Goal: Transaction & Acquisition: Subscribe to service/newsletter

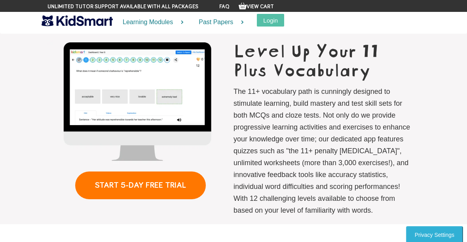
click at [110, 189] on link "START 5-DAY FREE TRIAL" at bounding box center [140, 185] width 131 height 28
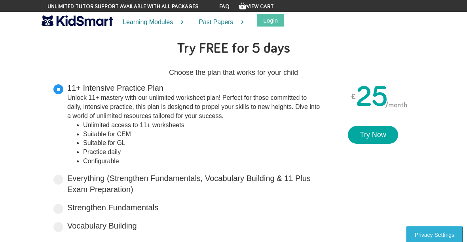
click at [61, 222] on span at bounding box center [58, 227] width 10 height 10
click at [137, 222] on input "Vocabulary Building Boost your vocabulary and unlock the power of words with ou…" at bounding box center [139, 224] width 5 height 5
radio input "true"
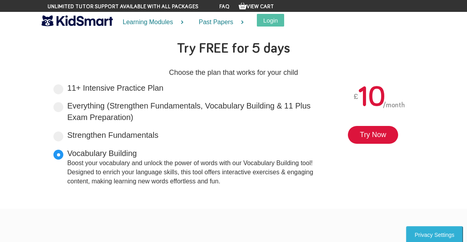
click at [381, 142] on link "Try Now" at bounding box center [373, 135] width 50 height 18
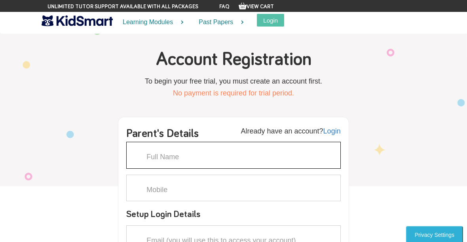
click at [298, 159] on input "text" at bounding box center [233, 155] width 214 height 27
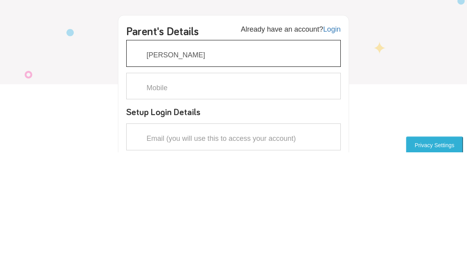
type input "[PERSON_NAME]"
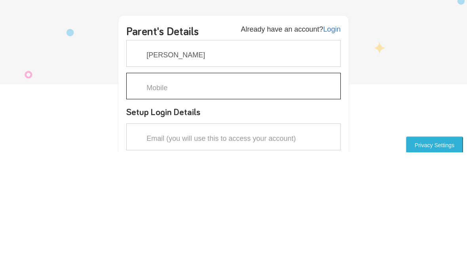
click at [242, 175] on input "text" at bounding box center [233, 188] width 214 height 27
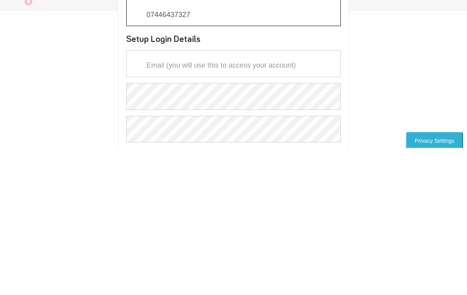
scroll to position [29, 0]
type input "07446437327"
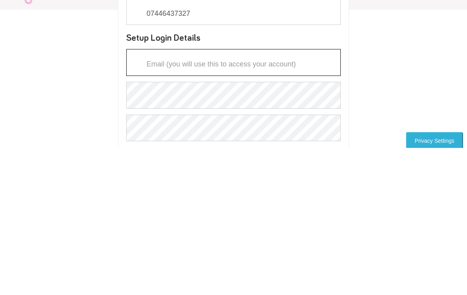
click at [248, 196] on input "email" at bounding box center [233, 209] width 214 height 27
type input "[PERSON_NAME]"
